Goal: Information Seeking & Learning: Check status

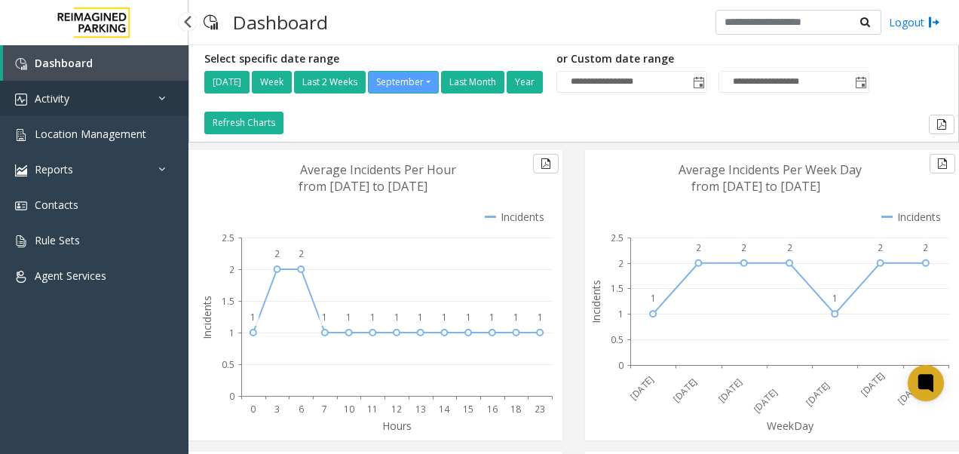
click at [140, 106] on link "Activity" at bounding box center [94, 98] width 189 height 35
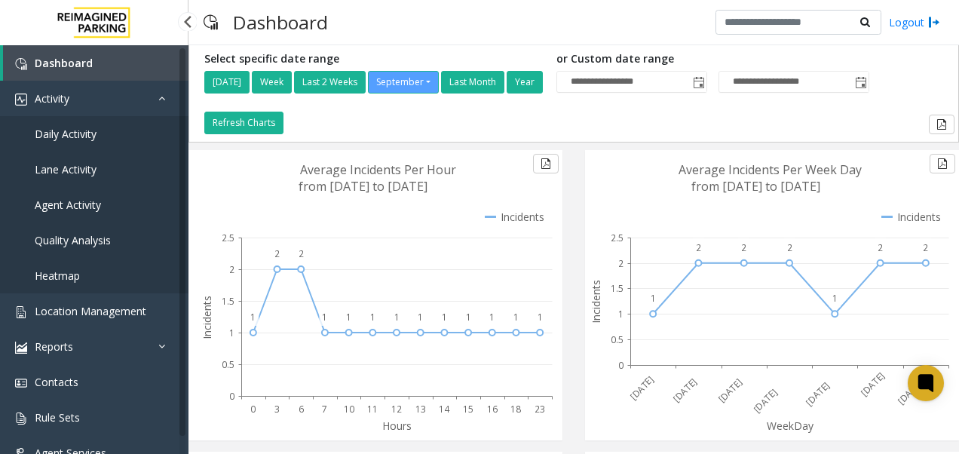
click at [136, 130] on link "Daily Activity" at bounding box center [94, 133] width 189 height 35
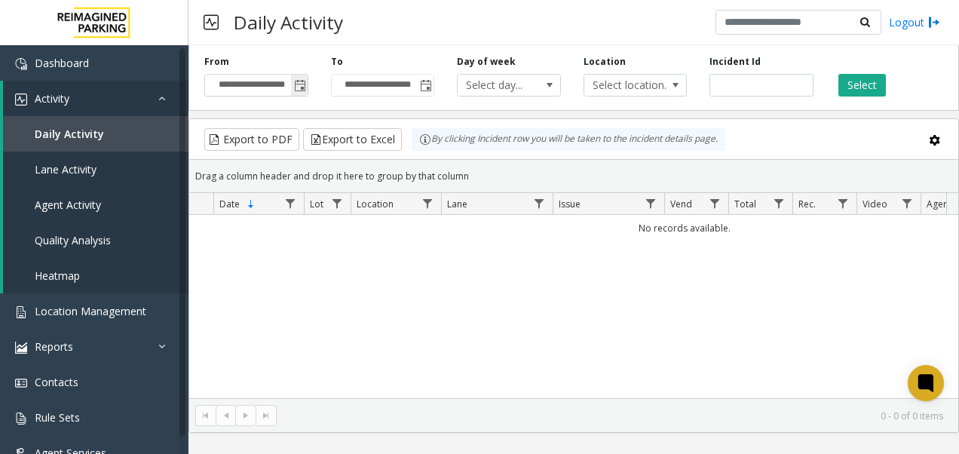
click at [301, 82] on span "Toggle popup" at bounding box center [300, 86] width 12 height 12
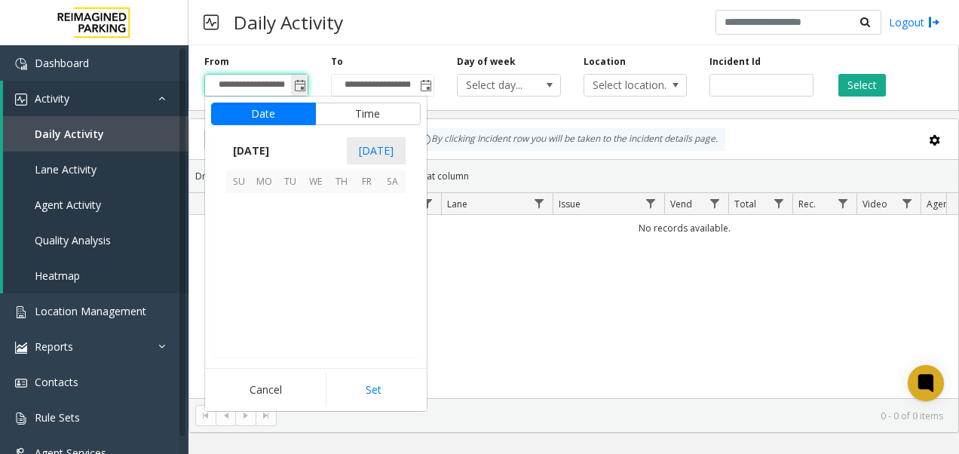
scroll to position [270691, 0]
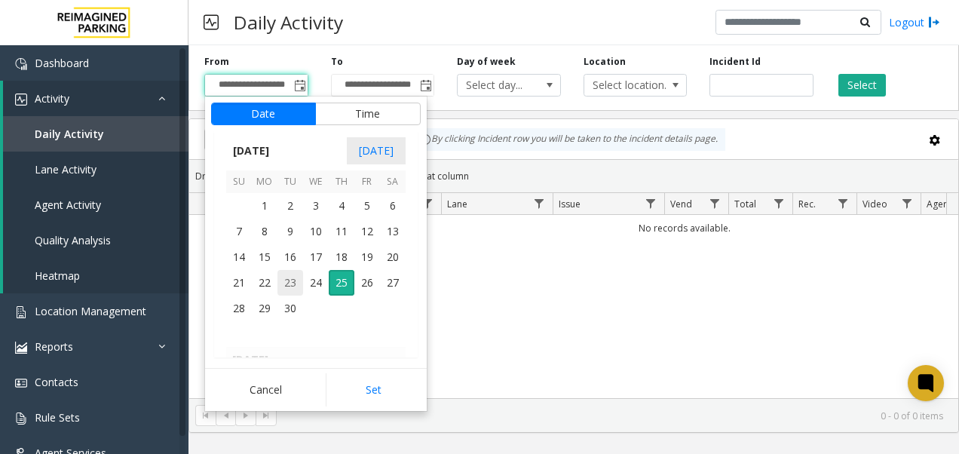
click at [289, 284] on span "23" at bounding box center [291, 283] width 26 height 26
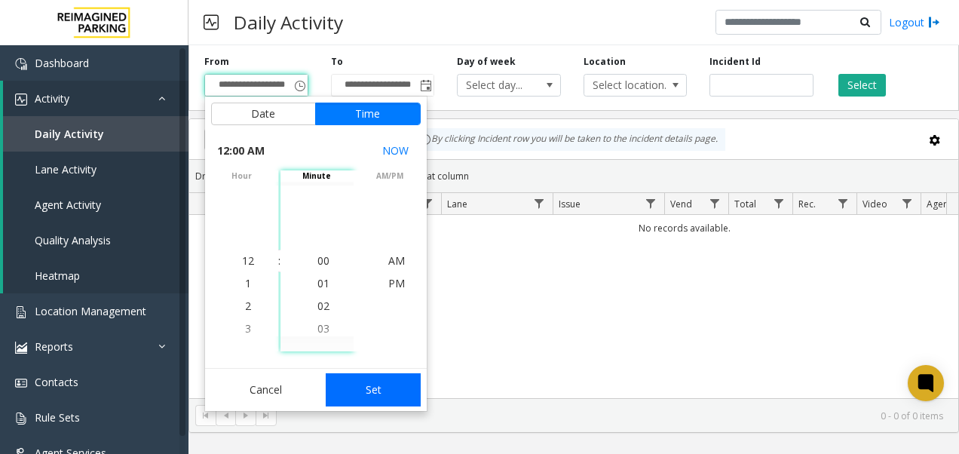
click at [355, 383] on button "Set" at bounding box center [373, 389] width 95 height 33
type input "**********"
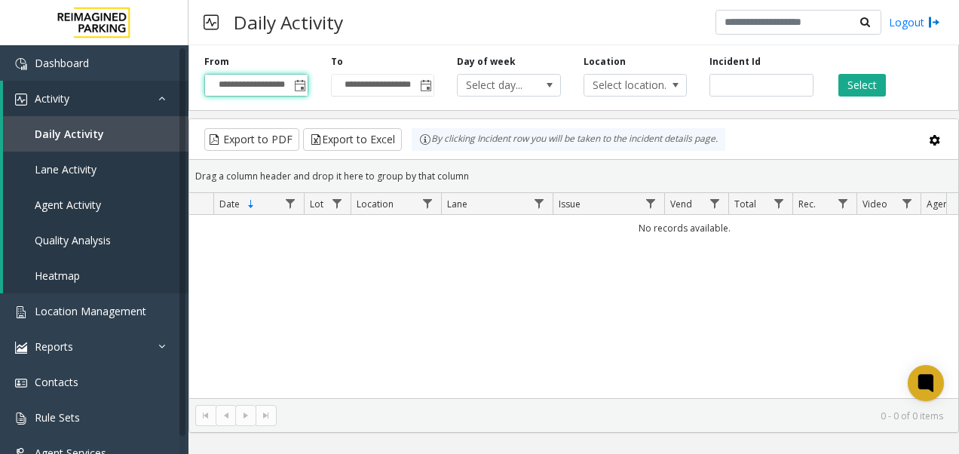
scroll to position [0, 1]
click at [427, 80] on span "Toggle popup" at bounding box center [426, 86] width 12 height 12
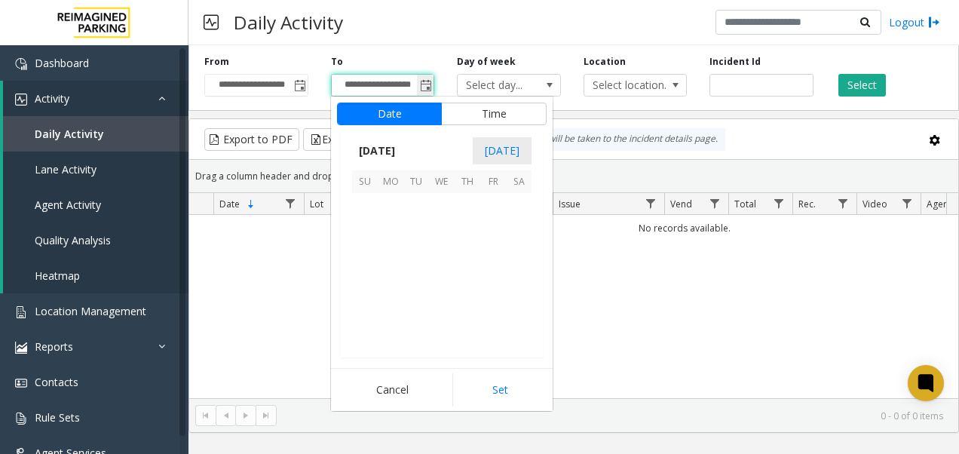
scroll to position [23, 0]
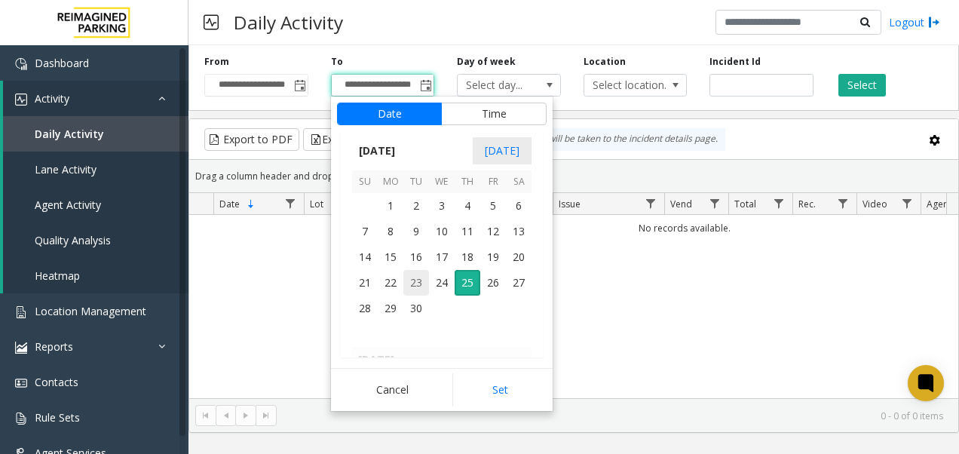
click at [410, 286] on span "23" at bounding box center [417, 283] width 26 height 26
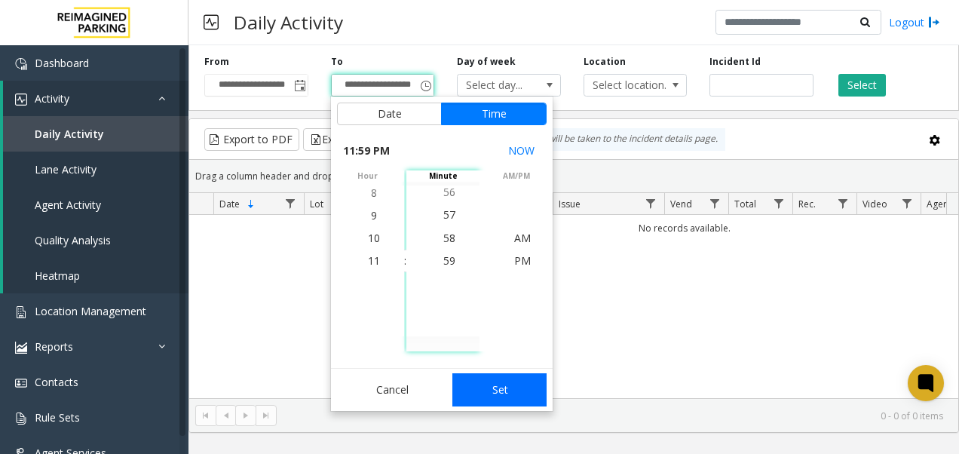
click at [482, 390] on button "Set" at bounding box center [500, 389] width 95 height 33
type input "**********"
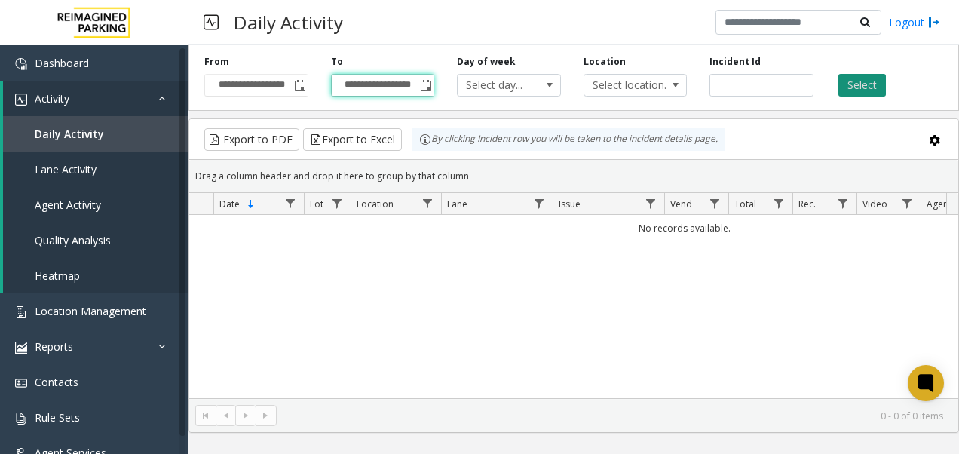
click at [856, 91] on button "Select" at bounding box center [863, 85] width 48 height 23
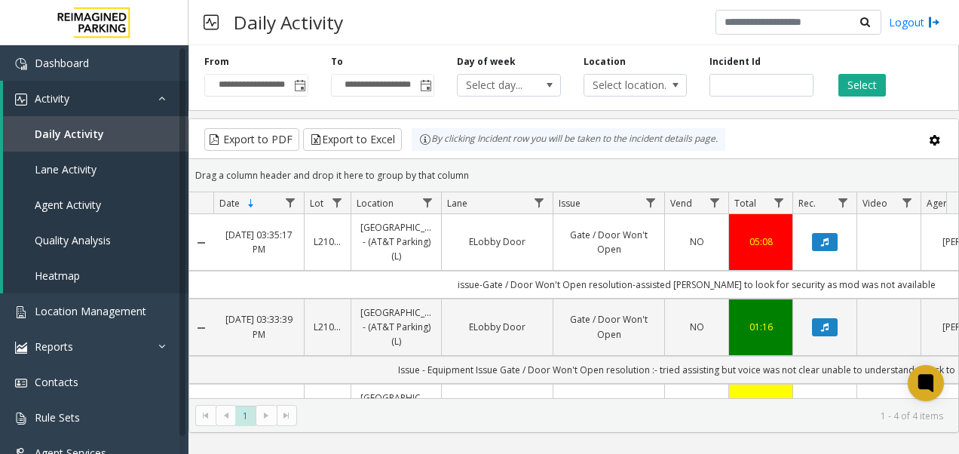
click at [837, 241] on button "Data table" at bounding box center [825, 242] width 26 height 18
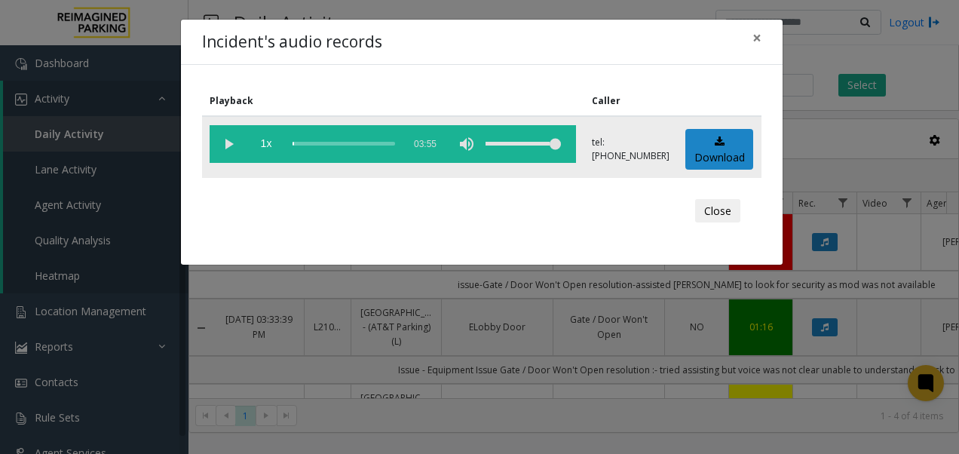
click at [232, 143] on vg-play-pause at bounding box center [229, 144] width 38 height 38
click at [288, 142] on vg-controls "1x 03:55" at bounding box center [393, 144] width 367 height 38
click at [293, 142] on div "scrub bar" at bounding box center [344, 144] width 103 height 38
click at [294, 142] on div "scrub bar" at bounding box center [344, 144] width 103 height 38
click at [753, 35] on span "×" at bounding box center [757, 37] width 9 height 21
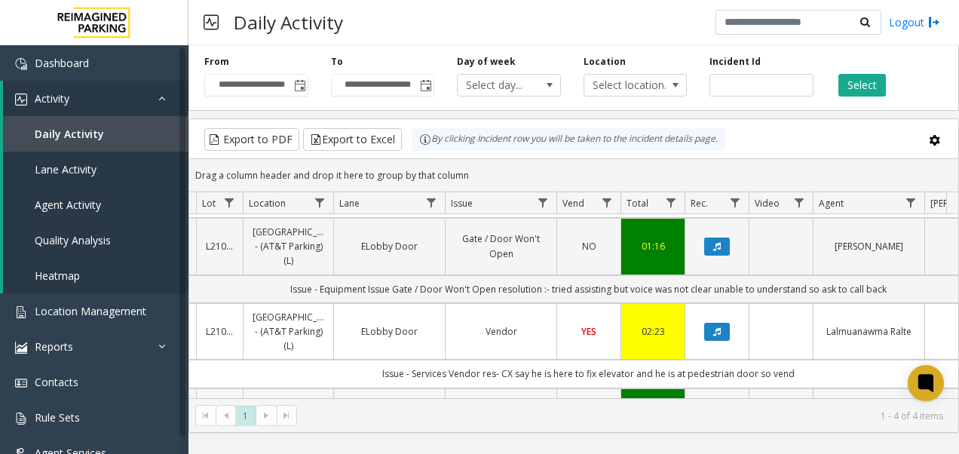
scroll to position [0, 116]
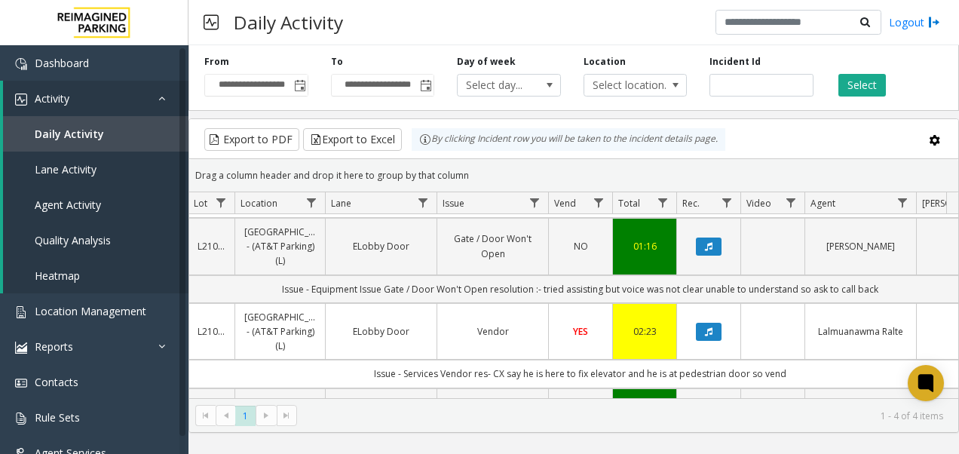
drag, startPoint x: 885, startPoint y: 327, endPoint x: 845, endPoint y: 347, distance: 44.9
click at [845, 347] on td "Lalmuanawma Ralte" at bounding box center [861, 331] width 112 height 57
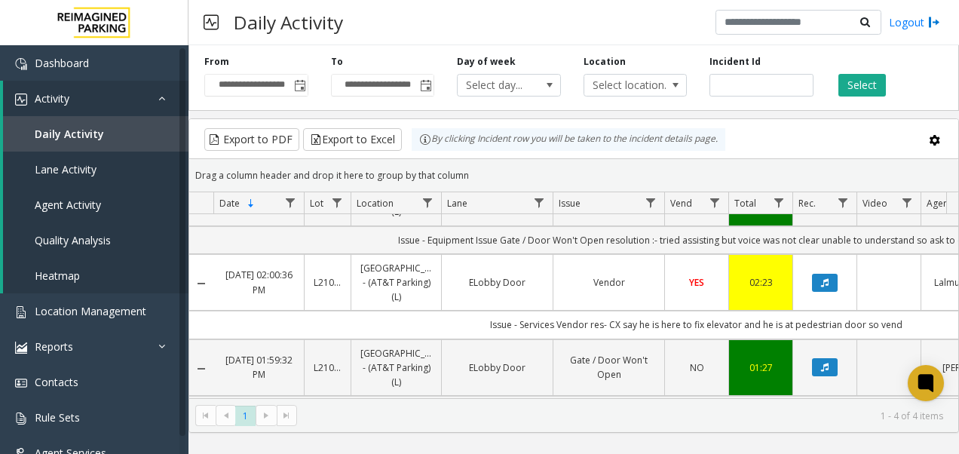
scroll to position [138, 0]
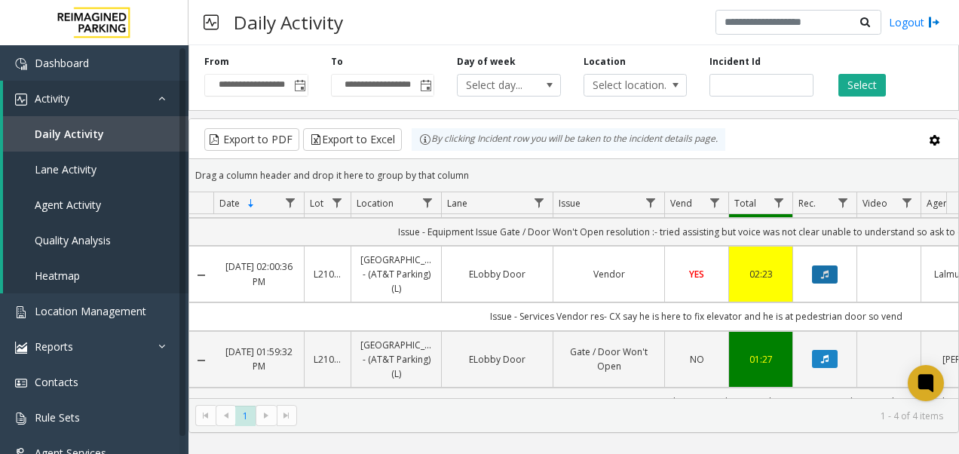
click at [824, 275] on icon "Data table" at bounding box center [825, 274] width 8 height 9
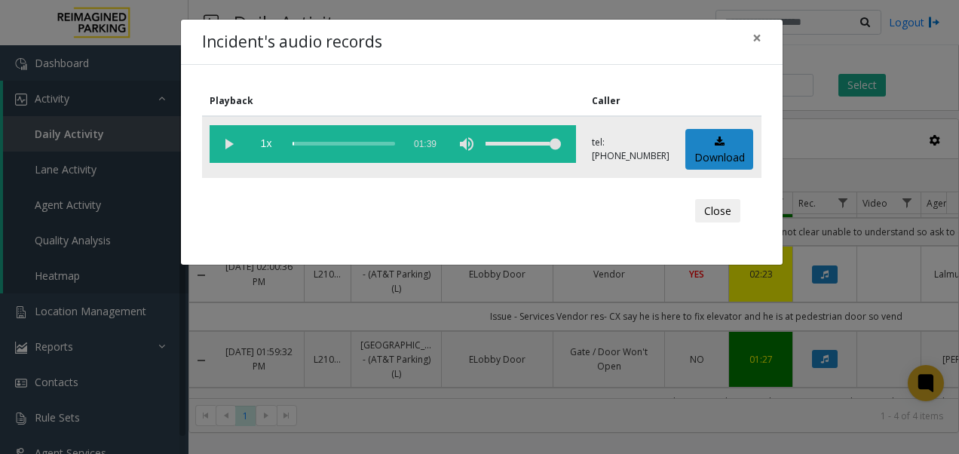
click at [225, 137] on vg-play-pause at bounding box center [229, 144] width 38 height 38
click at [361, 47] on h4 "Incident's audio records" at bounding box center [292, 42] width 180 height 24
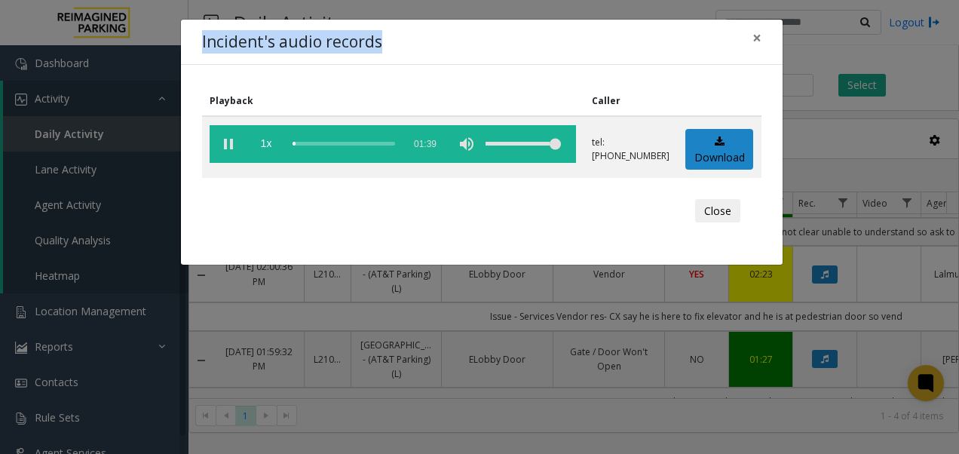
click at [361, 47] on h4 "Incident's audio records" at bounding box center [292, 42] width 180 height 24
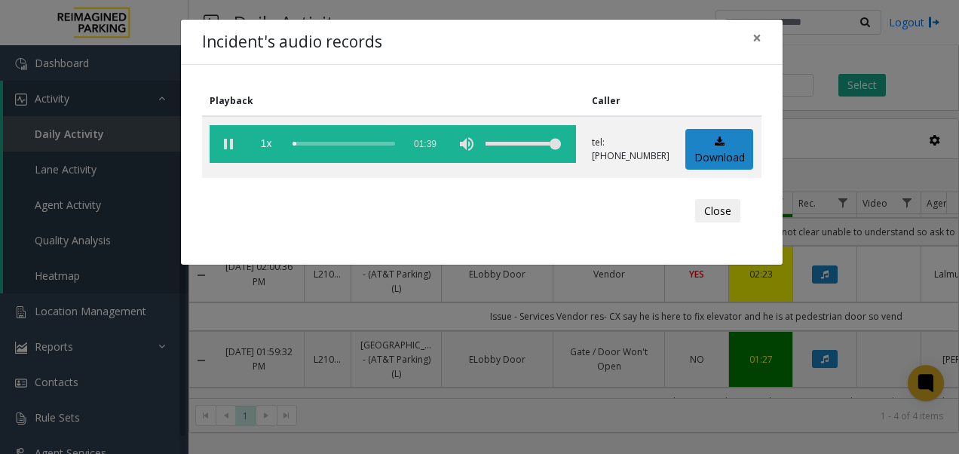
click at [529, 104] on th "Playback" at bounding box center [393, 101] width 382 height 30
drag, startPoint x: 529, startPoint y: 104, endPoint x: 550, endPoint y: 98, distance: 21.2
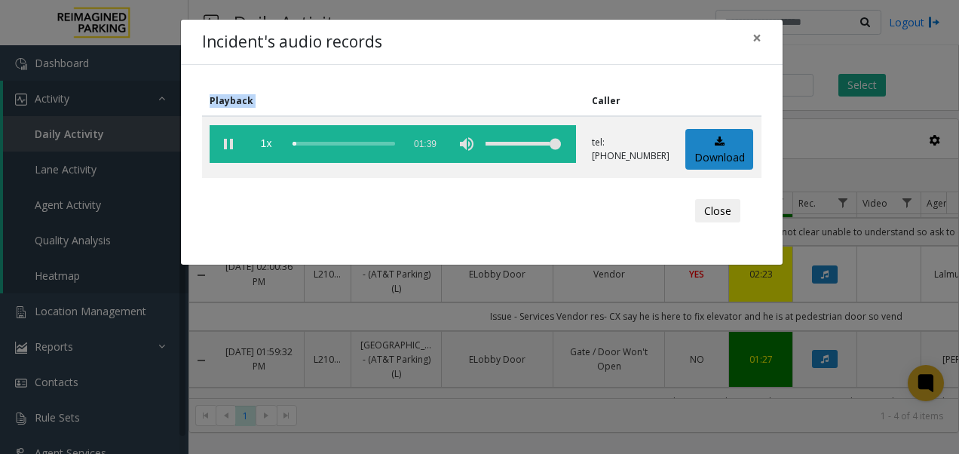
click at [550, 98] on th "Playback" at bounding box center [393, 101] width 382 height 30
click at [718, 211] on button "Close" at bounding box center [717, 211] width 45 height 24
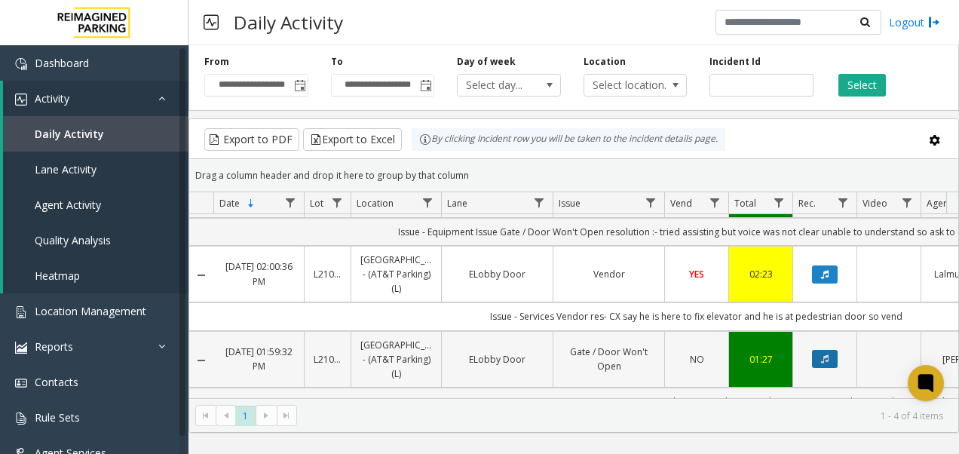
click at [824, 357] on icon "Data table" at bounding box center [825, 358] width 8 height 9
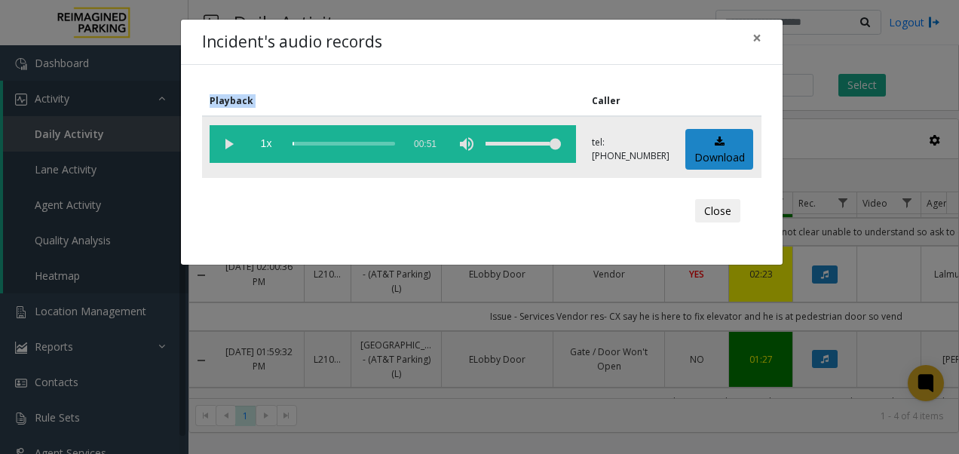
click at [228, 142] on vg-play-pause at bounding box center [229, 144] width 38 height 38
click at [757, 38] on span "×" at bounding box center [757, 37] width 9 height 21
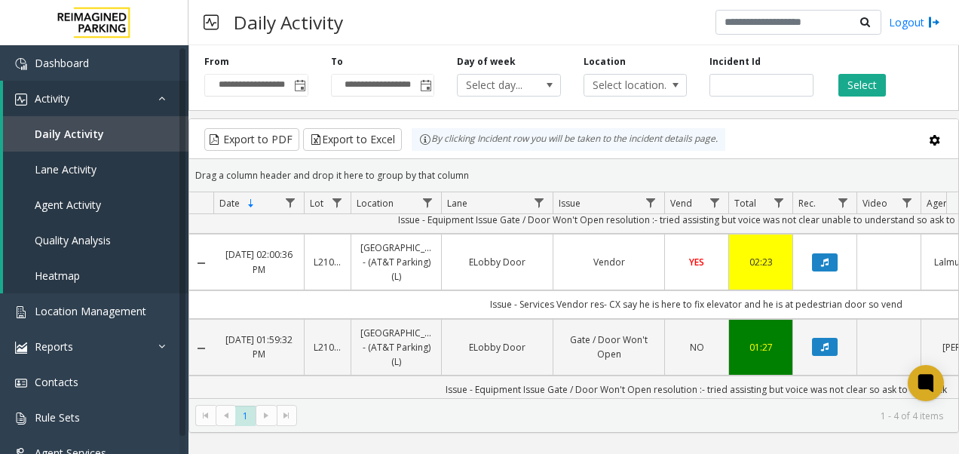
scroll to position [0, 0]
